Goal: Task Accomplishment & Management: Use online tool/utility

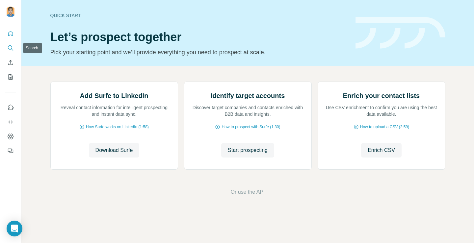
click at [8, 45] on icon "Search" at bounding box center [10, 48] width 7 height 7
